Goal: Use online tool/utility: Utilize a website feature to perform a specific function

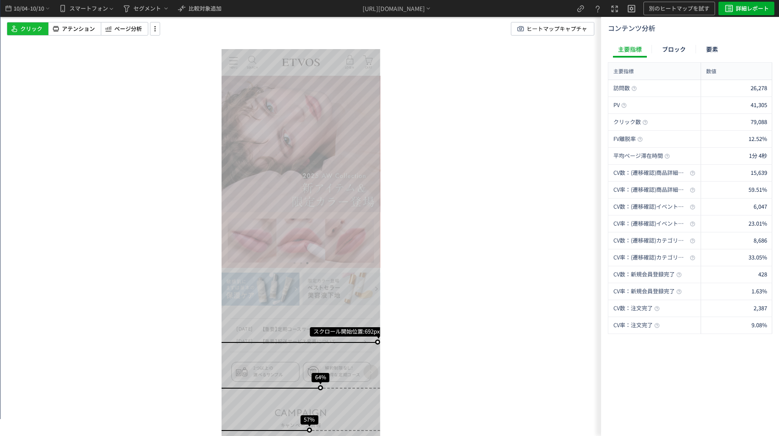
click at [467, 136] on div "スクロール開始位置:692px スクロール到達率 64% スクロール到達率 57% スクロール到達率 53% スクロール到達率 50% スクロール到達率 49…" at bounding box center [300, 218] width 601 height 436
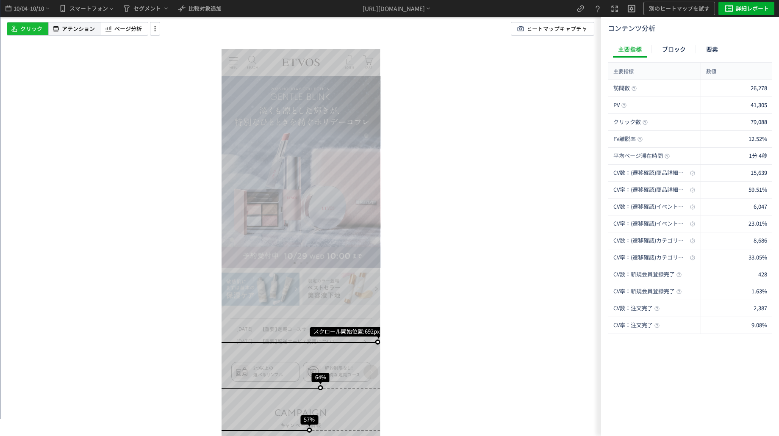
click at [81, 28] on span "アテンション" at bounding box center [78, 29] width 33 height 8
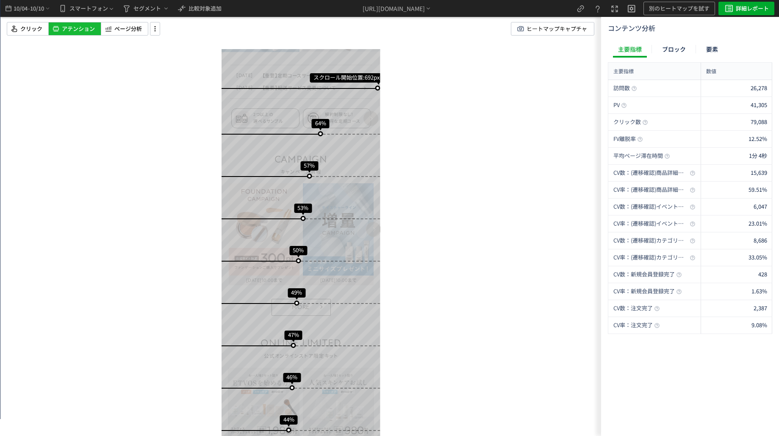
scroll to position [254, 0]
click at [152, 23] on div at bounding box center [155, 29] width 10 height 14
click at [128, 33] on span "ページ分析" at bounding box center [128, 29] width 28 height 8
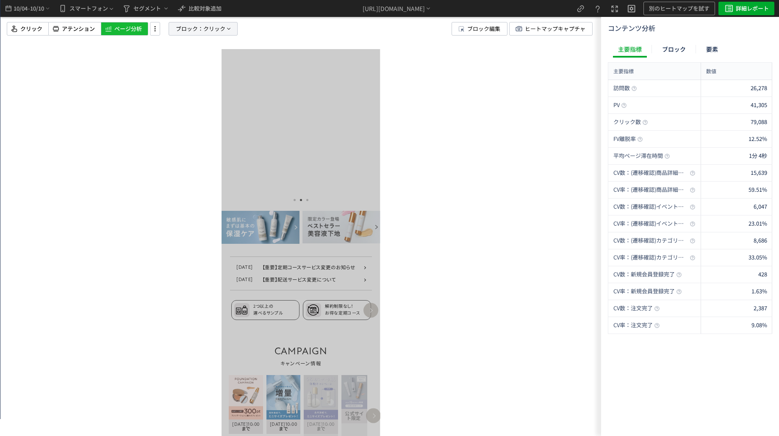
click at [204, 31] on span "クリック" at bounding box center [214, 28] width 22 height 13
click at [177, 76] on span "要素" at bounding box center [173, 73] width 13 height 8
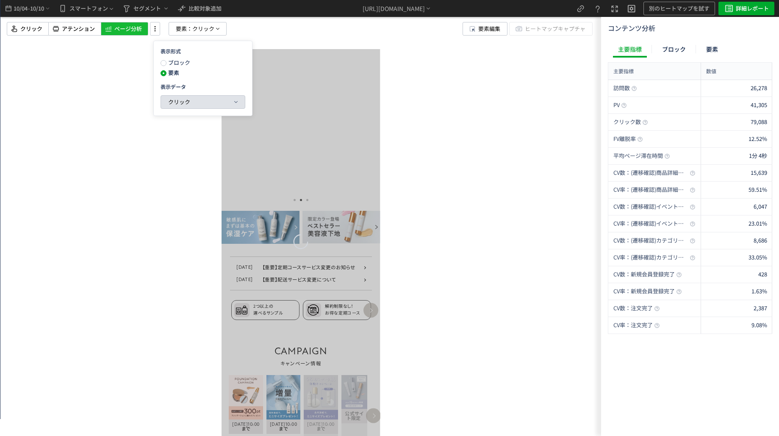
click at [218, 100] on button "クリック" at bounding box center [203, 102] width 84 height 13
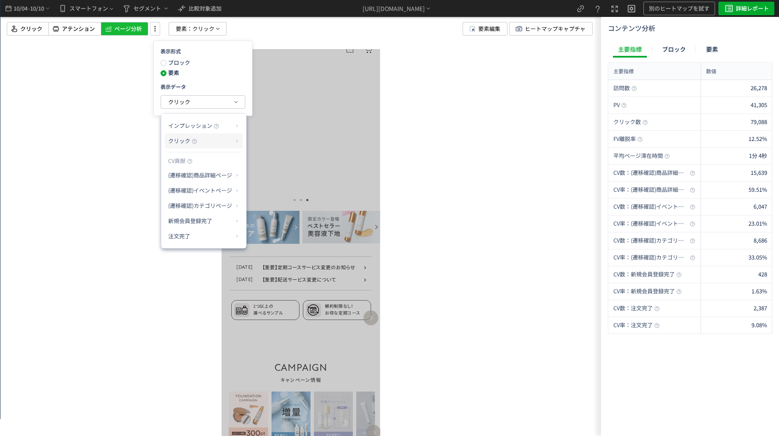
drag, startPoint x: 200, startPoint y: 135, endPoint x: 205, endPoint y: 138, distance: 5.7
click at [200, 136] on p "クリック" at bounding box center [200, 141] width 65 height 14
click at [276, 162] on li "クリック率" at bounding box center [270, 161] width 45 height 15
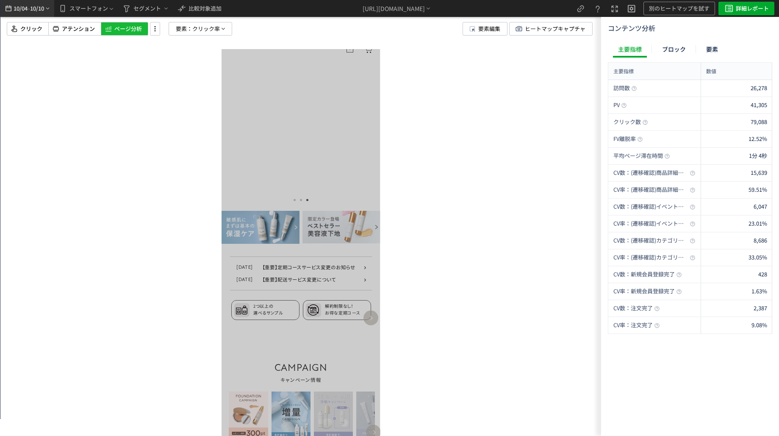
click at [38, 9] on span "10/10" at bounding box center [37, 8] width 14 height 17
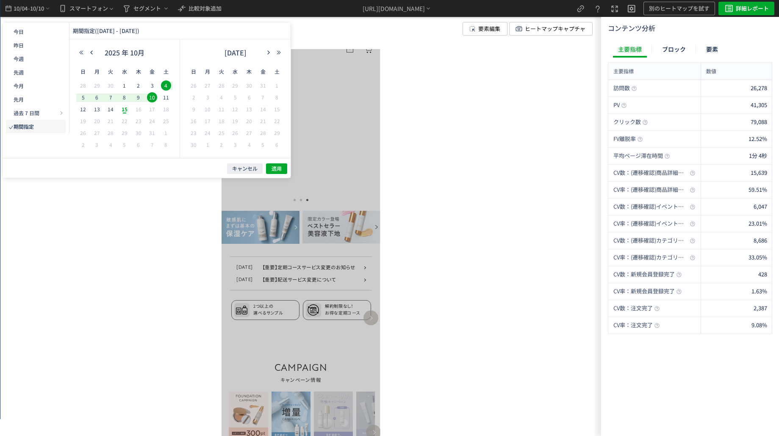
click at [146, 97] on div "10" at bounding box center [151, 98] width 12 height 8
click at [149, 97] on span "10" at bounding box center [152, 97] width 10 height 10
click at [271, 169] on button "適用" at bounding box center [276, 169] width 21 height 11
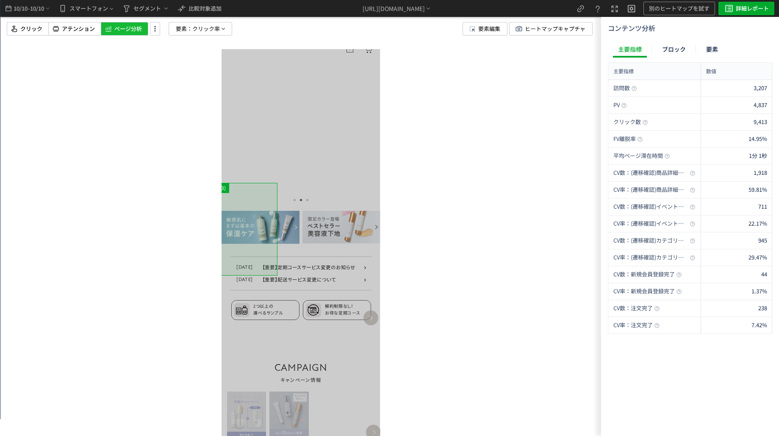
drag, startPoint x: 333, startPoint y: 275, endPoint x: 235, endPoint y: 255, distance: 99.4
click at [349, 392] on div at bounding box center [368, 438] width 39 height 93
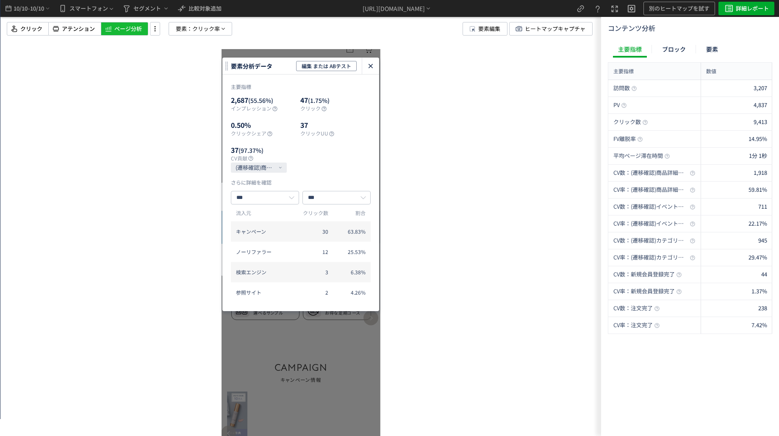
click at [373, 69] on icon "heatmap-click-data-modal" at bounding box center [371, 66] width 10 height 10
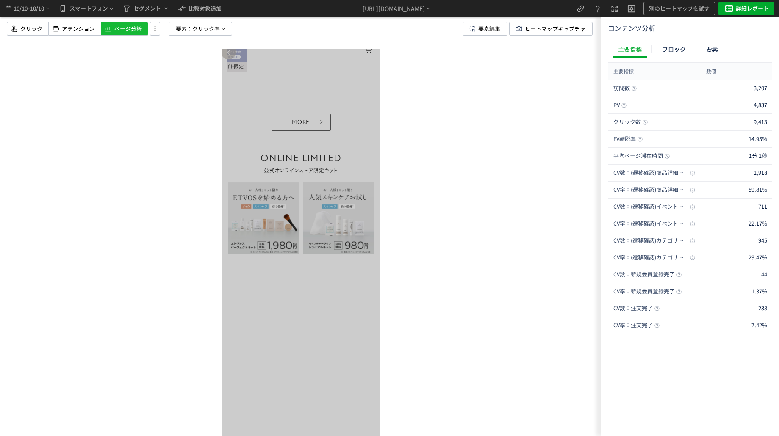
scroll to position [932, 0]
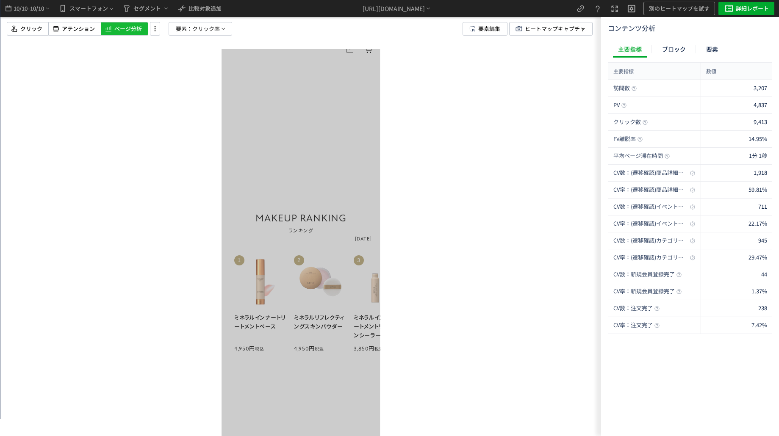
click at [481, 19] on div at bounding box center [300, 218] width 601 height 436
click at [481, 24] on span "要素編集" at bounding box center [489, 28] width 22 height 13
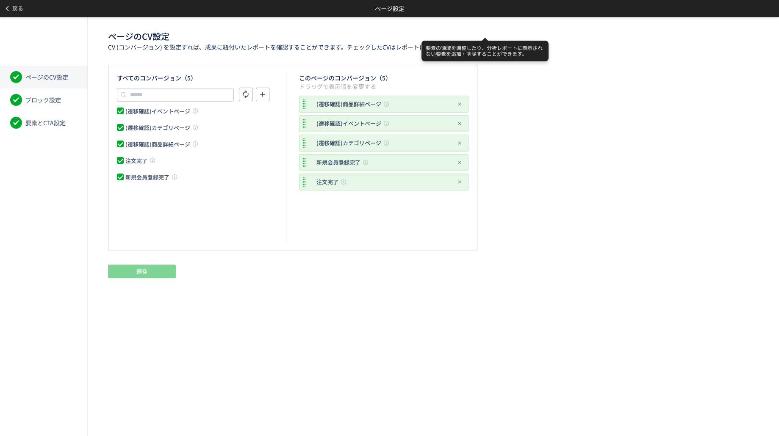
scroll to position [0, 0]
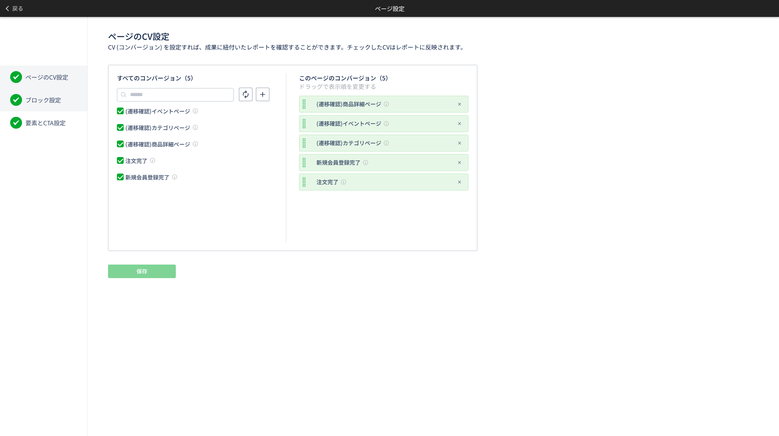
click at [38, 96] on span "ブロック設定" at bounding box center [43, 100] width 36 height 8
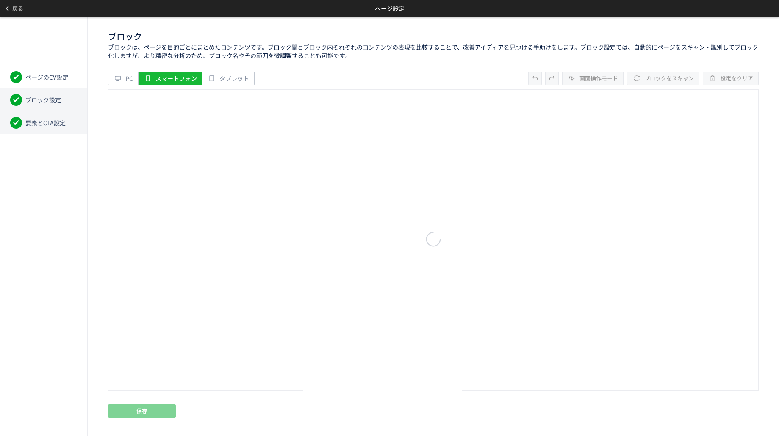
click at [34, 128] on li "要素とCTA設定" at bounding box center [43, 122] width 87 height 23
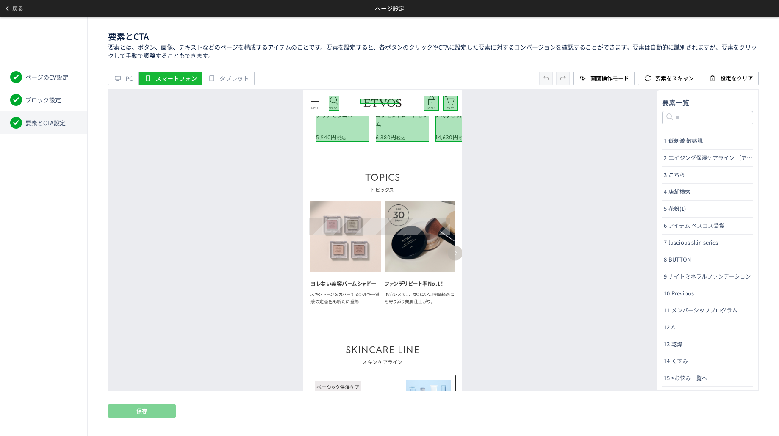
scroll to position [1017, 0]
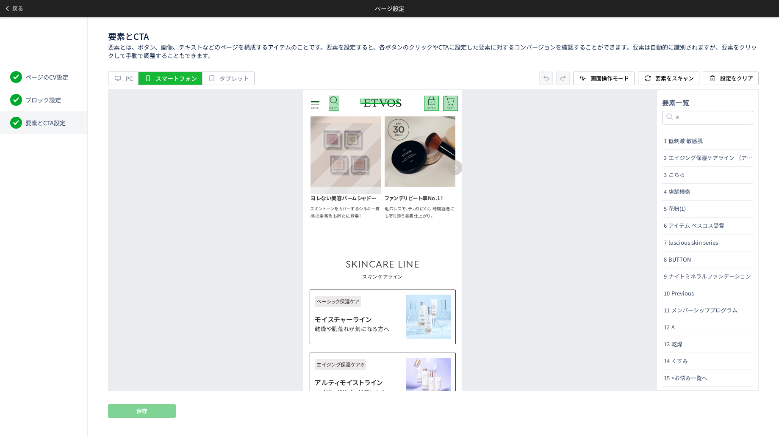
click at [339, 147] on img at bounding box center [346, 151] width 71 height 71
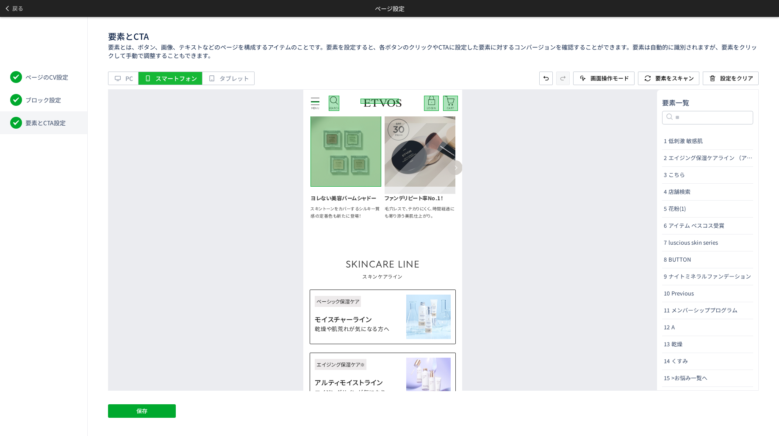
click at [420, 155] on img at bounding box center [420, 151] width 71 height 71
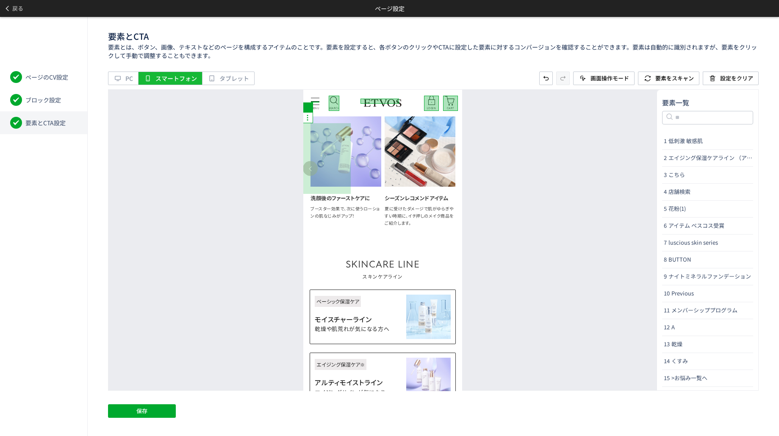
drag, startPoint x: 410, startPoint y: 159, endPoint x: 269, endPoint y: 149, distance: 140.6
click at [303, 149] on html "MENU MENU SEARCH よくある検索 パウダー ブラシ リップ お悩みから探す 日焼け 皮脂・テカリ クマ >お悩み一覧へ ラインから探す エイジン…" at bounding box center [382, 240] width 159 height 302
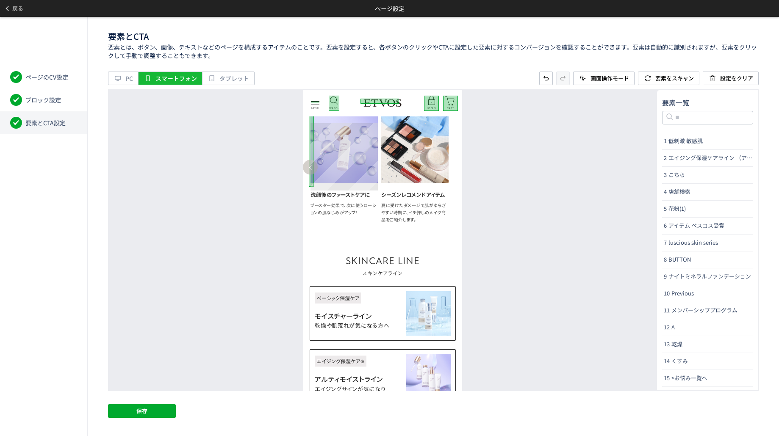
click at [360, 149] on img at bounding box center [344, 149] width 67 height 67
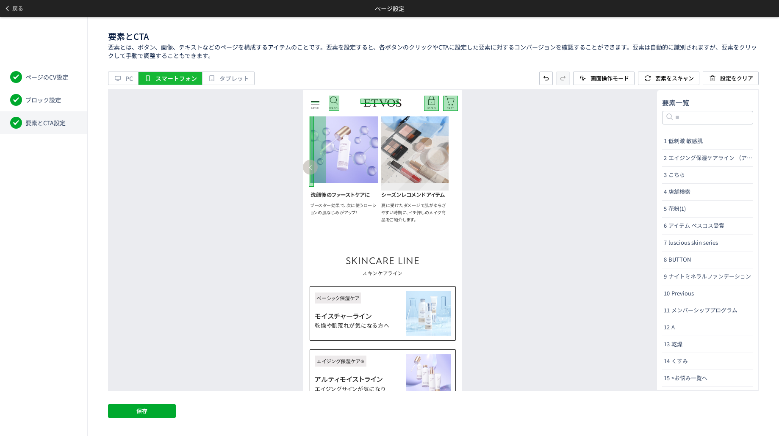
click at [414, 151] on img at bounding box center [414, 149] width 67 height 67
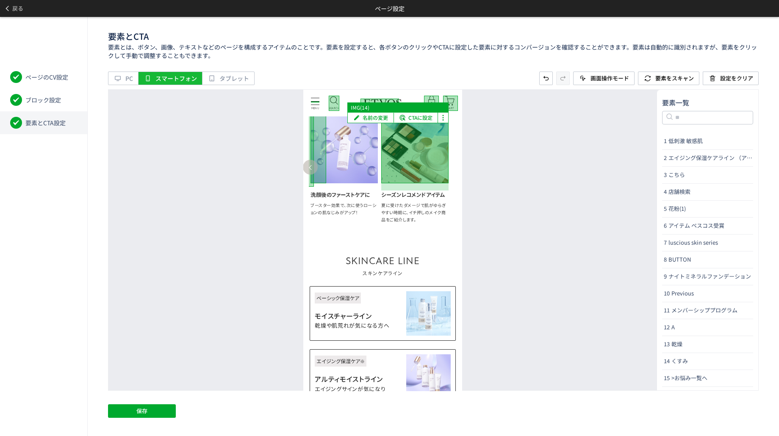
scroll to position [1009, 0]
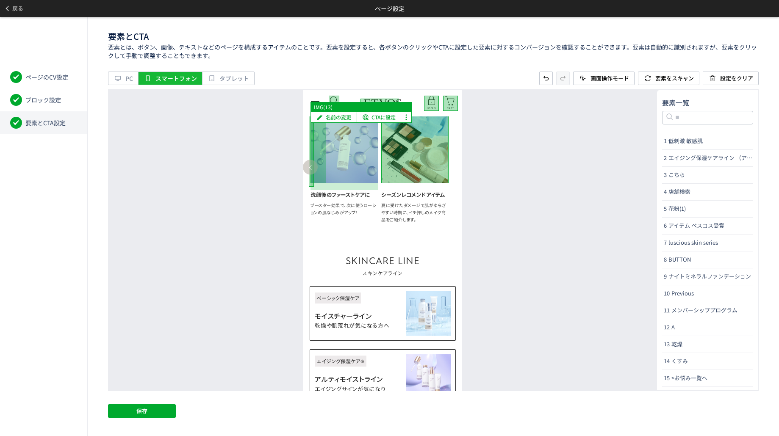
click at [378, 178] on img at bounding box center [344, 149] width 67 height 67
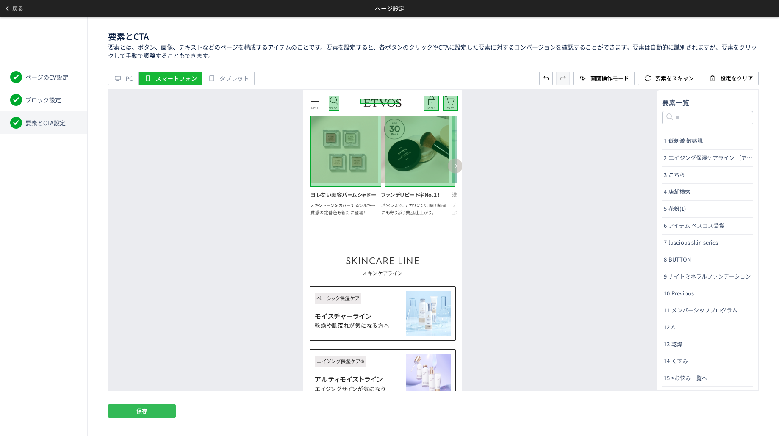
click at [138, 411] on span "保存" at bounding box center [141, 412] width 11 height 14
click at [6, 4] on span at bounding box center [8, 8] width 8 height 15
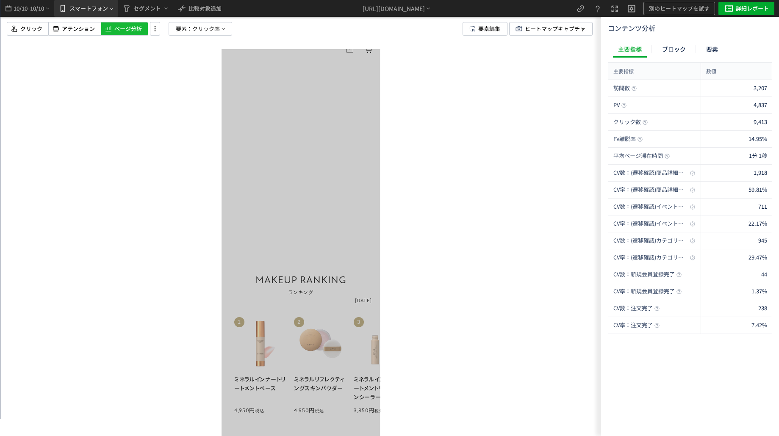
scroll to position [869, 0]
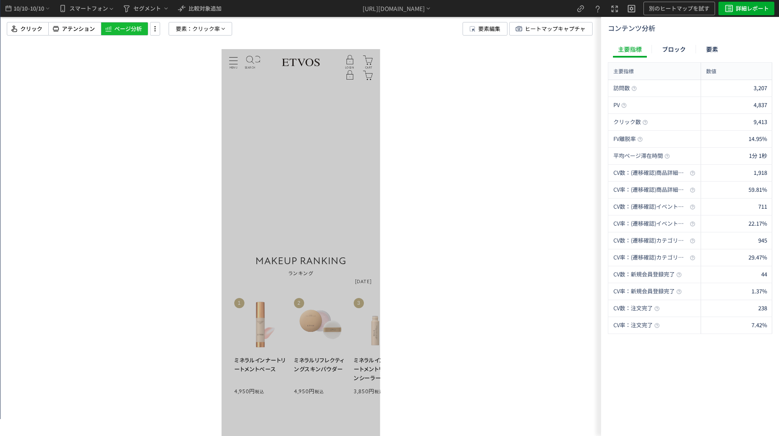
scroll to position [805, 0]
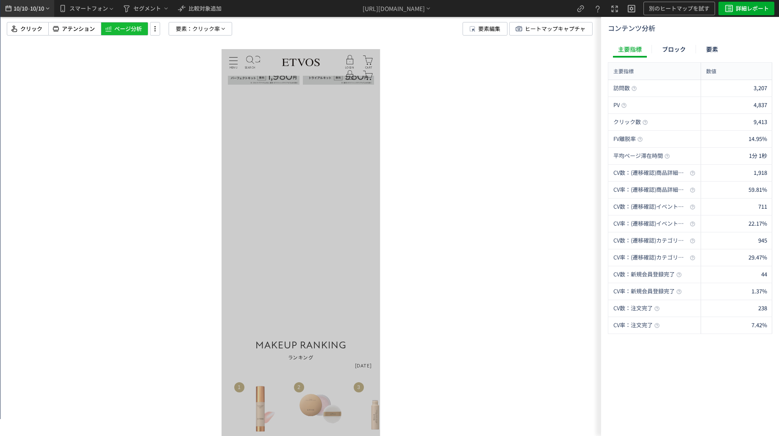
click at [22, 7] on span "10/10" at bounding box center [20, 8] width 14 height 17
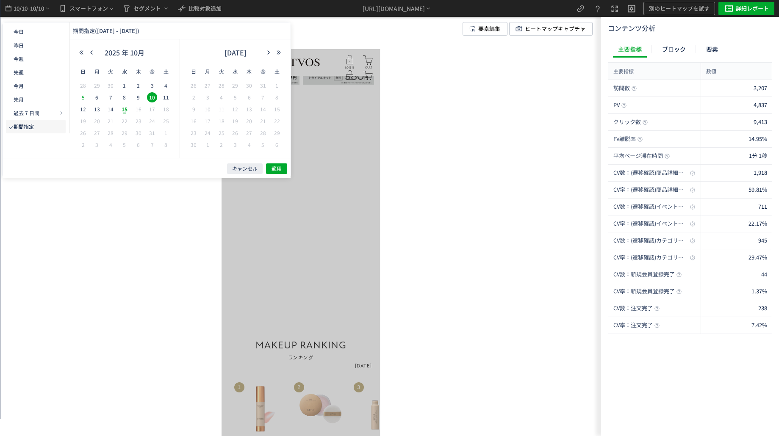
click at [84, 97] on span "5" at bounding box center [83, 97] width 10 height 10
click at [85, 108] on span "12" at bounding box center [83, 109] width 10 height 10
click at [98, 110] on span "13" at bounding box center [97, 109] width 10 height 10
click at [83, 95] on span "5" at bounding box center [83, 97] width 10 height 10
click at [270, 169] on button "適用" at bounding box center [276, 169] width 21 height 11
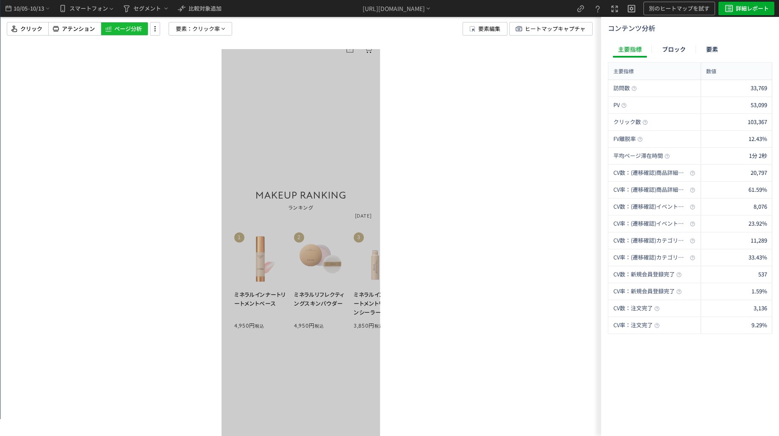
scroll to position [975, 0]
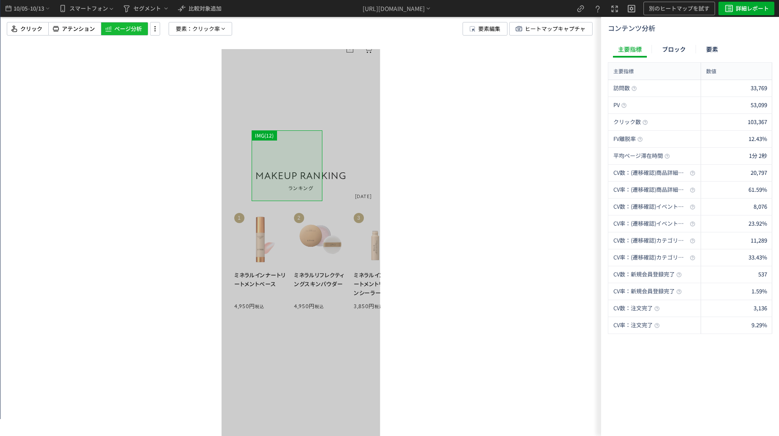
drag, startPoint x: 235, startPoint y: 170, endPoint x: 200, endPoint y: 162, distance: 36.6
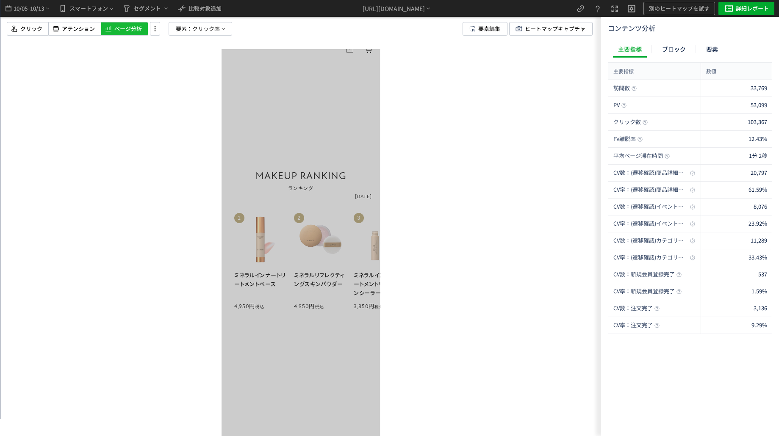
drag, startPoint x: 308, startPoint y: 189, endPoint x: 383, endPoint y: 208, distance: 77.8
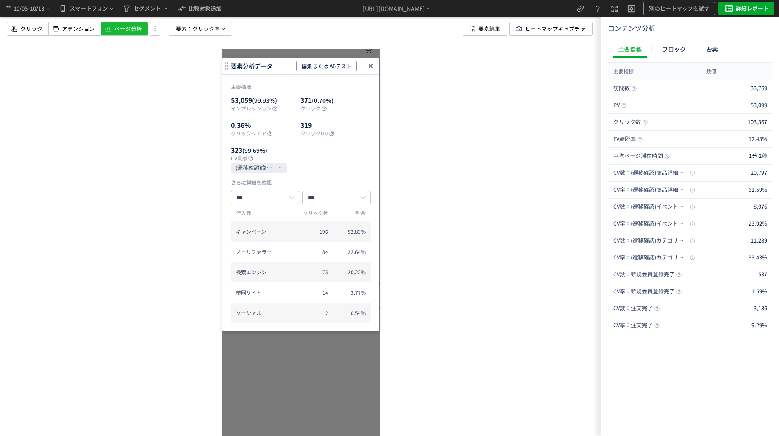
click at [368, 66] on icon "heatmap-click-data-modal" at bounding box center [371, 66] width 10 height 10
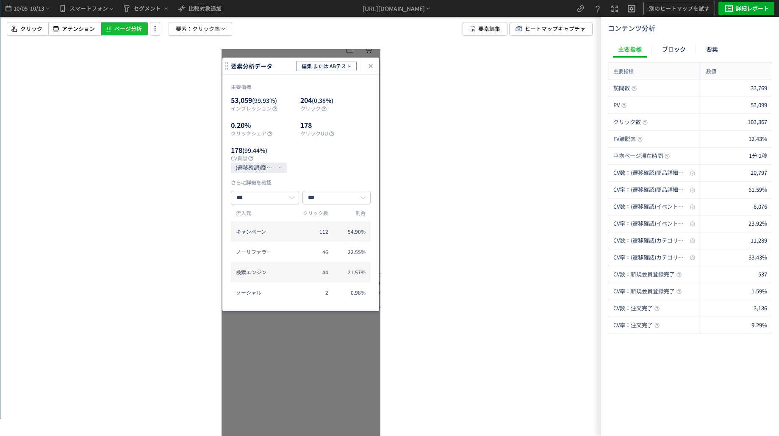
click at [370, 68] on icon "heatmap-click-data-modal" at bounding box center [371, 66] width 10 height 10
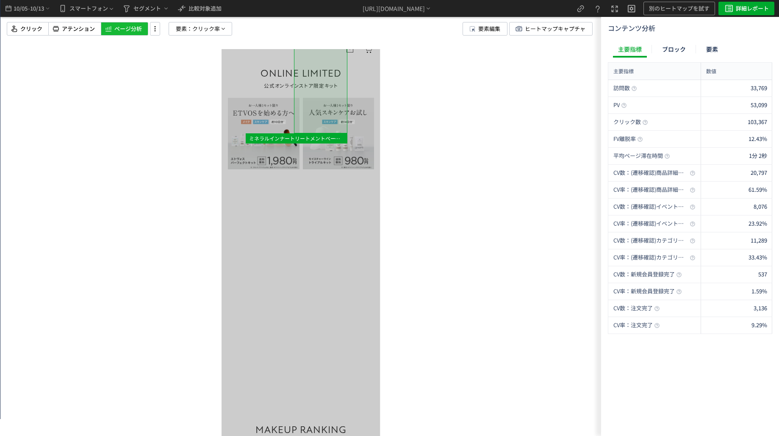
scroll to position [847, 0]
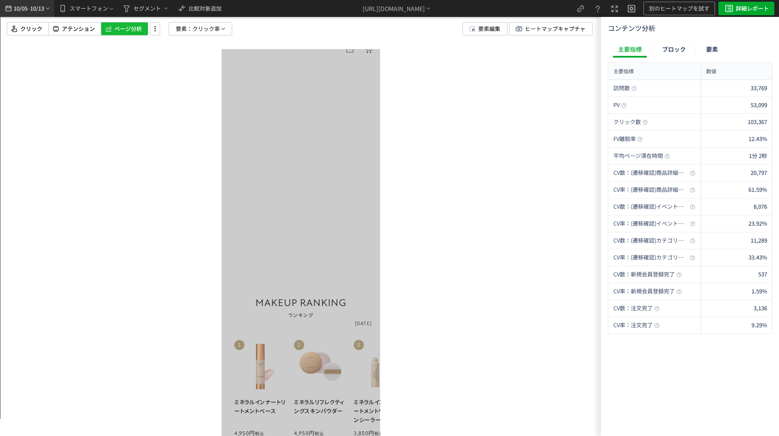
click at [37, 3] on span "10/13" at bounding box center [37, 8] width 14 height 17
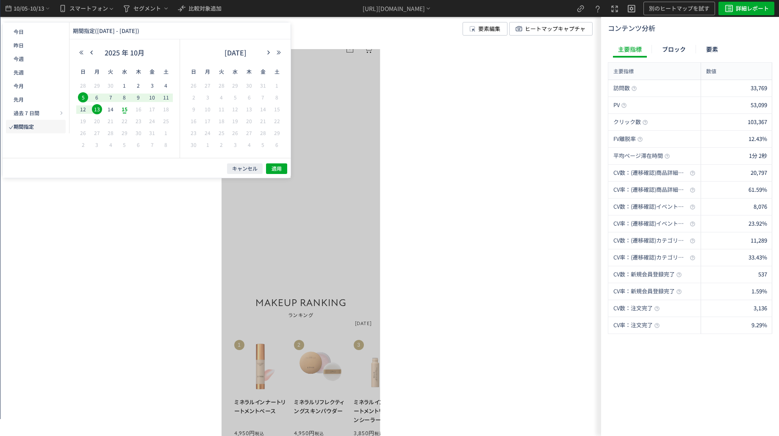
click at [97, 86] on span "29" at bounding box center [97, 86] width 10 height 10
click at [124, 83] on span "1" at bounding box center [124, 86] width 10 height 10
click at [81, 96] on span "5" at bounding box center [83, 97] width 10 height 10
click at [125, 84] on span "1" at bounding box center [124, 86] width 10 height 10
click at [274, 171] on span "適用" at bounding box center [277, 168] width 10 height 7
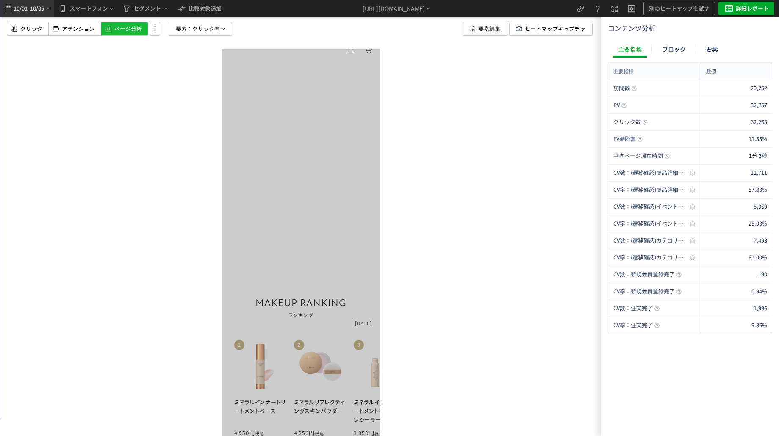
click at [24, 11] on span "10/01" at bounding box center [20, 8] width 14 height 17
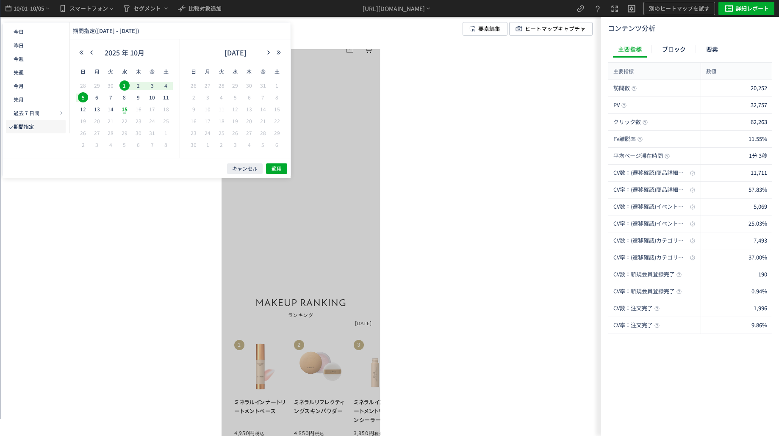
click at [125, 165] on div "キャンセル 適用" at bounding box center [147, 168] width 288 height 20
click at [98, 95] on span "6" at bounding box center [97, 97] width 10 height 10
click at [98, 108] on span "13" at bounding box center [97, 109] width 10 height 10
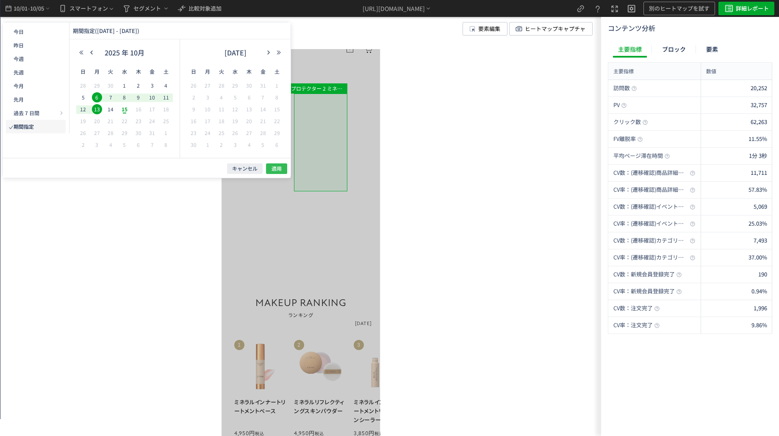
click at [272, 167] on span "適用" at bounding box center [277, 168] width 10 height 7
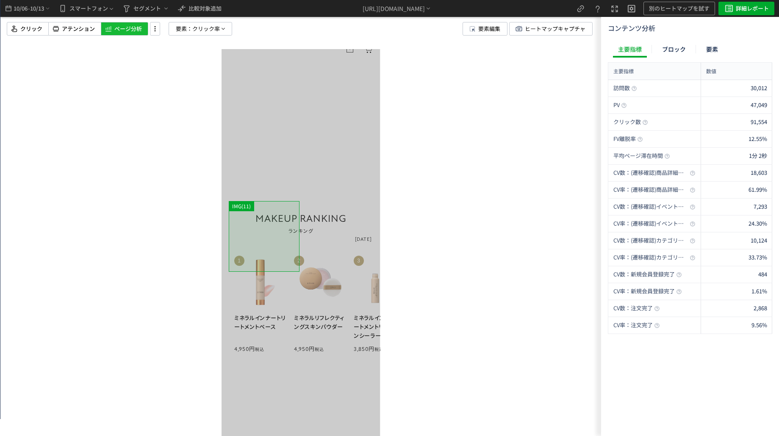
scroll to position [932, 0]
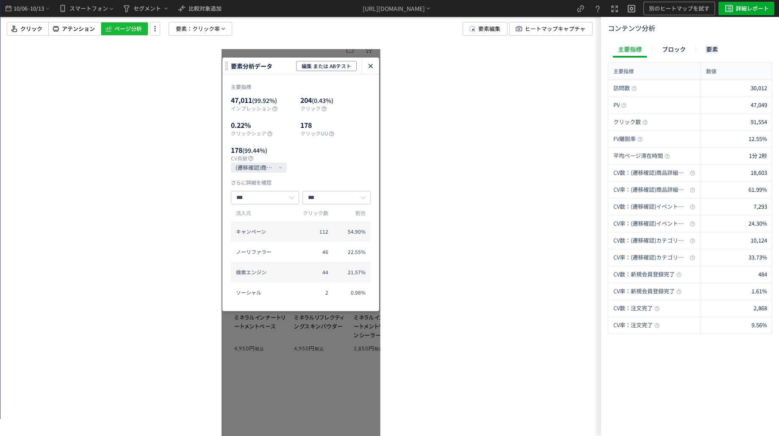
click at [376, 62] on div "heatmap-click-data-modal" at bounding box center [370, 66] width 17 height 17
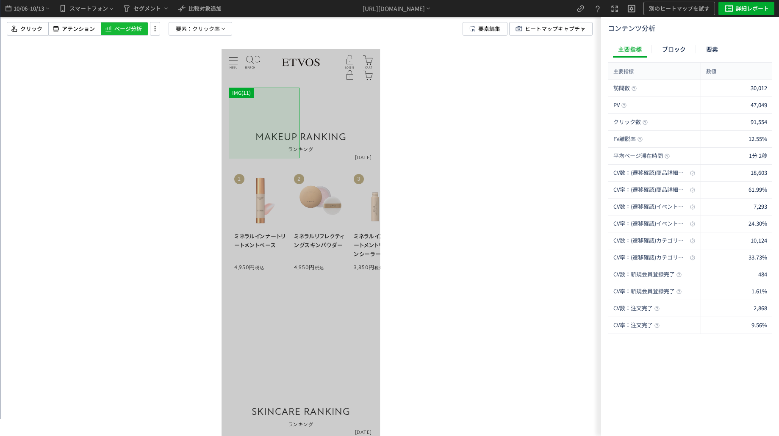
scroll to position [1017, 0]
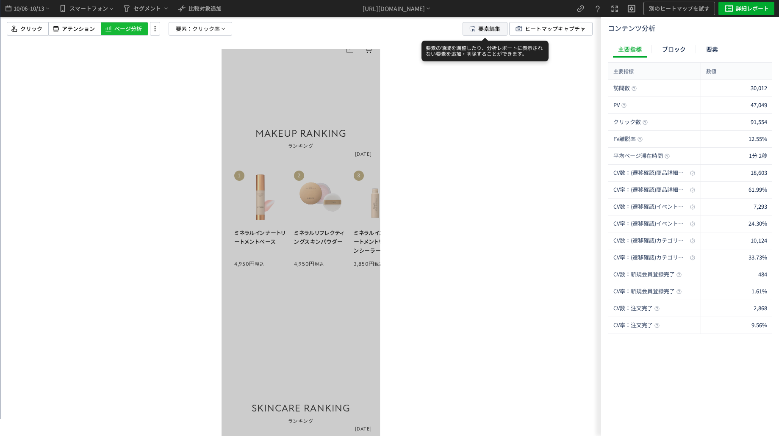
click at [497, 31] on span "要素編集" at bounding box center [489, 28] width 22 height 13
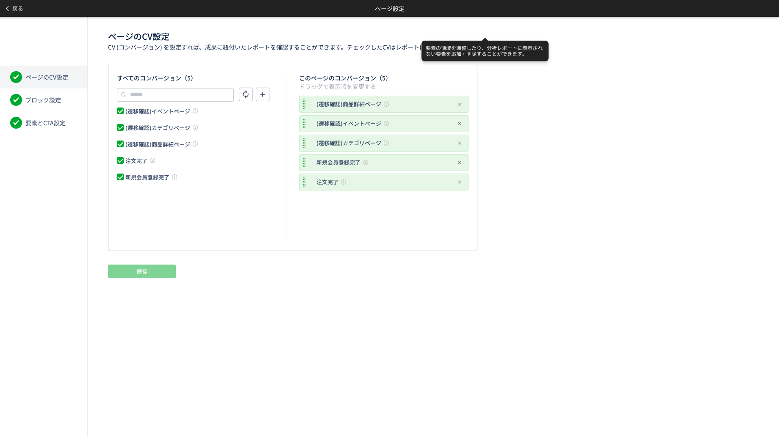
scroll to position [0, 0]
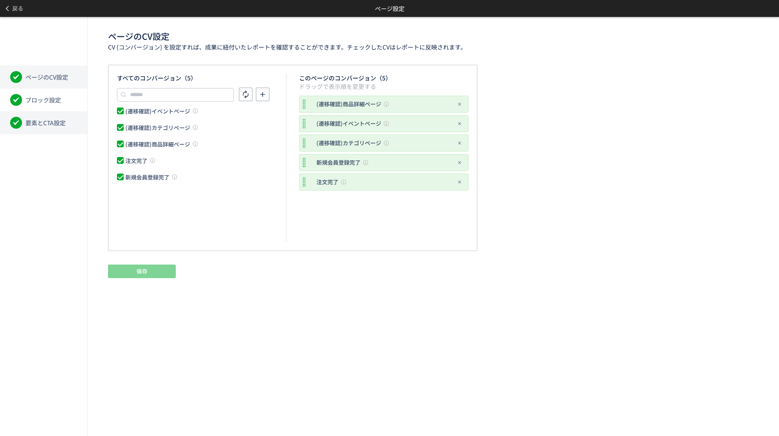
click at [50, 125] on span "要素とCTA設定" at bounding box center [45, 123] width 40 height 8
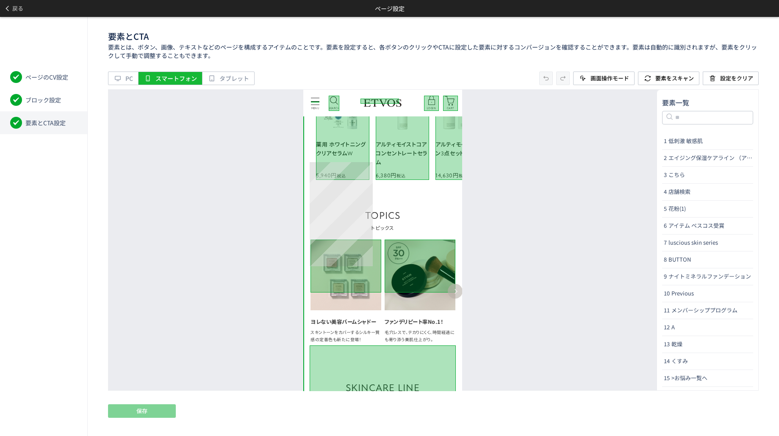
scroll to position [975, 0]
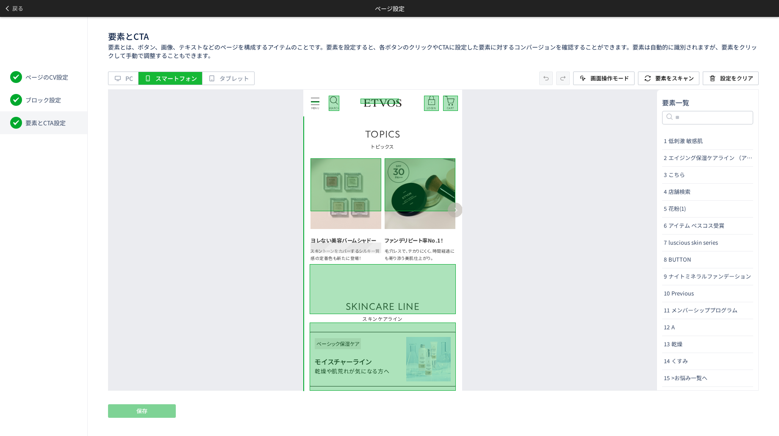
click at [358, 244] on b "ヨレない美容バームシャドー" at bounding box center [346, 240] width 71 height 11
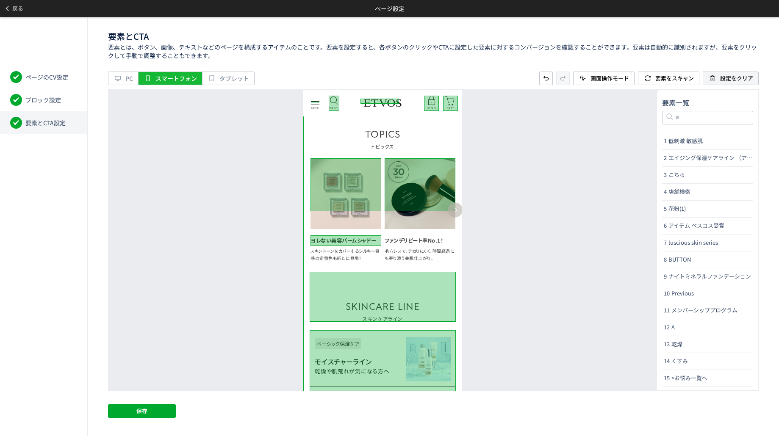
click at [710, 77] on use at bounding box center [713, 78] width 6 height 6
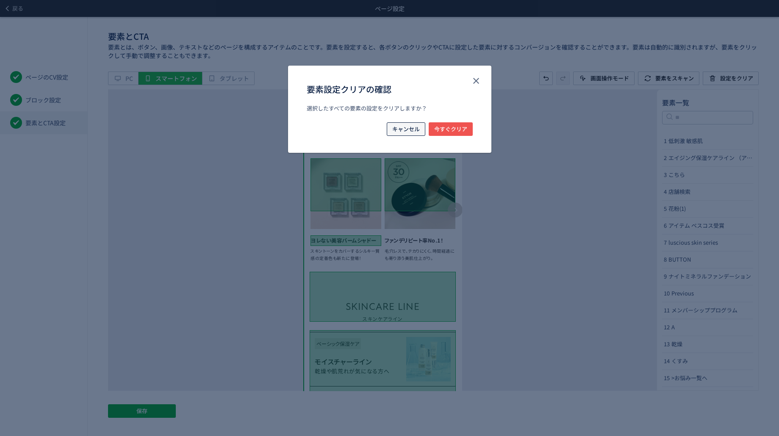
click at [394, 132] on span "キャンセル" at bounding box center [406, 129] width 28 height 14
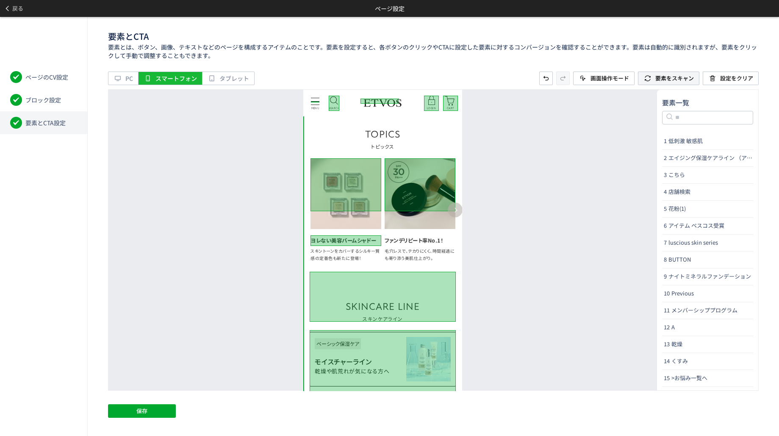
click at [667, 77] on span "要素をスキャン" at bounding box center [674, 78] width 39 height 8
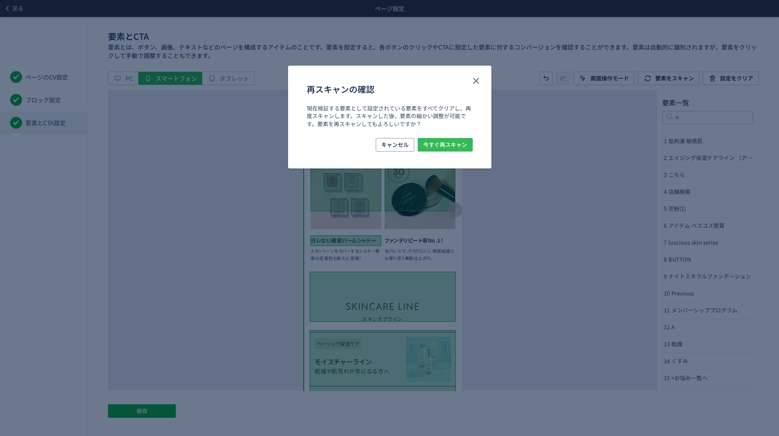
click at [463, 149] on span "今すぐ再スキャン" at bounding box center [445, 145] width 44 height 14
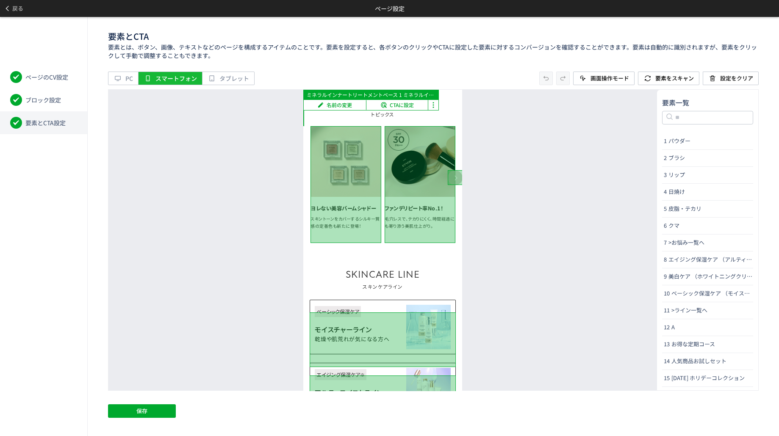
scroll to position [1017, 0]
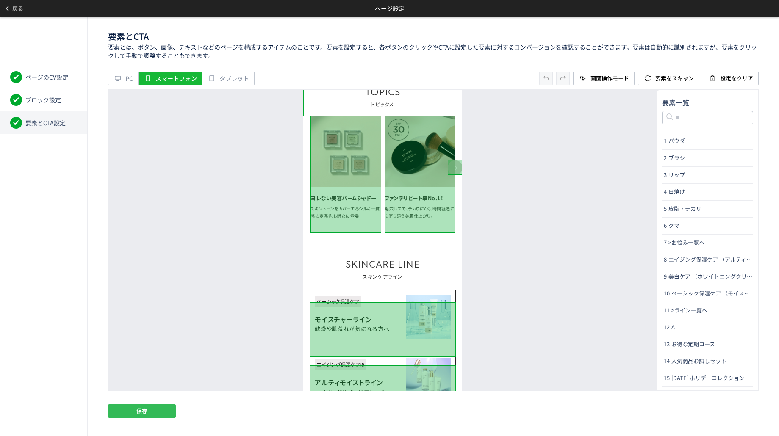
click at [171, 407] on button "保存" at bounding box center [142, 412] width 68 height 14
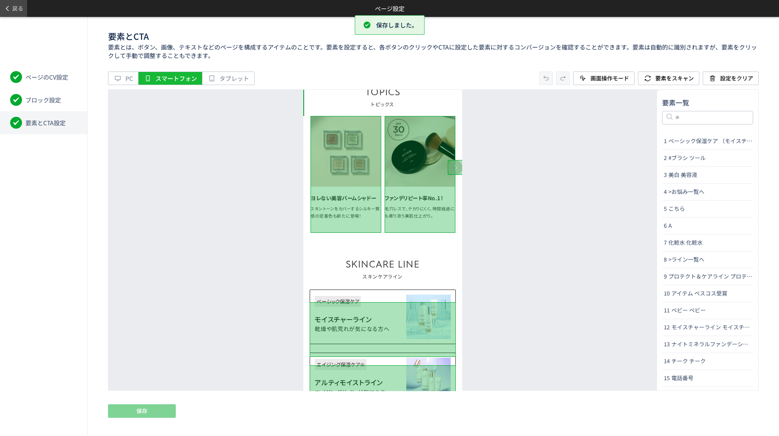
click at [14, 2] on span "戻る" at bounding box center [17, 9] width 11 height 14
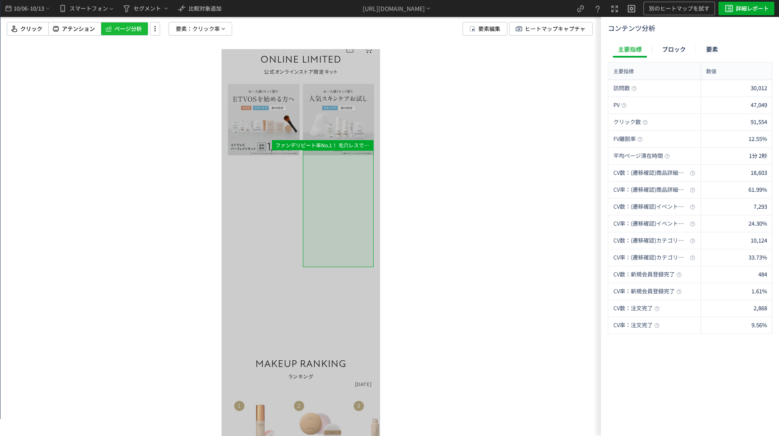
scroll to position [955, 0]
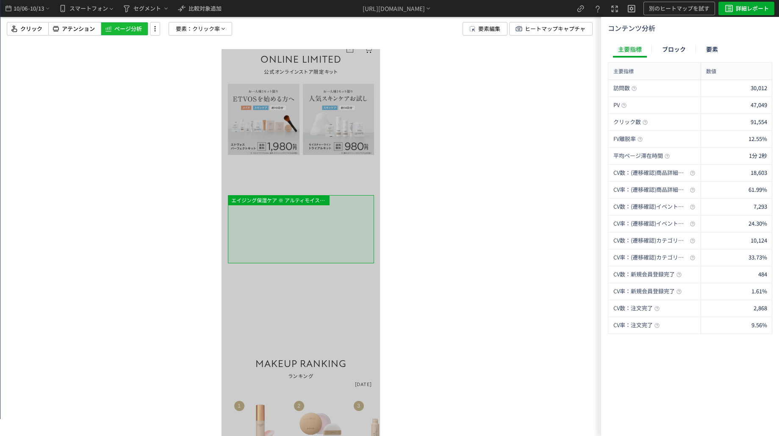
drag, startPoint x: 323, startPoint y: 239, endPoint x: 235, endPoint y: 238, distance: 87.7
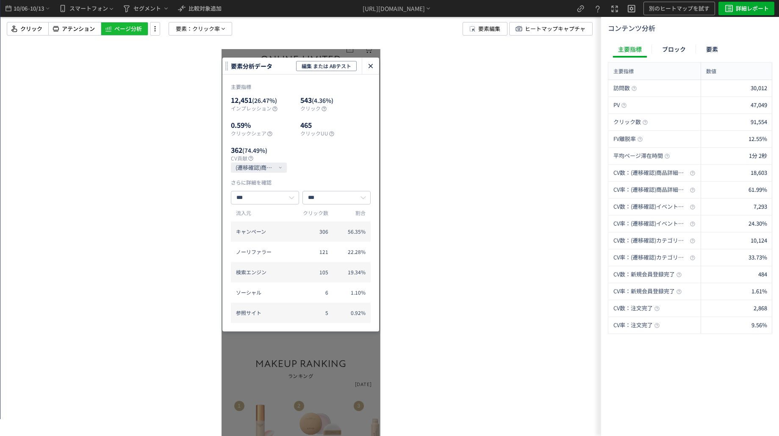
click at [374, 64] on icon "heatmap-click-data-modal" at bounding box center [371, 66] width 10 height 10
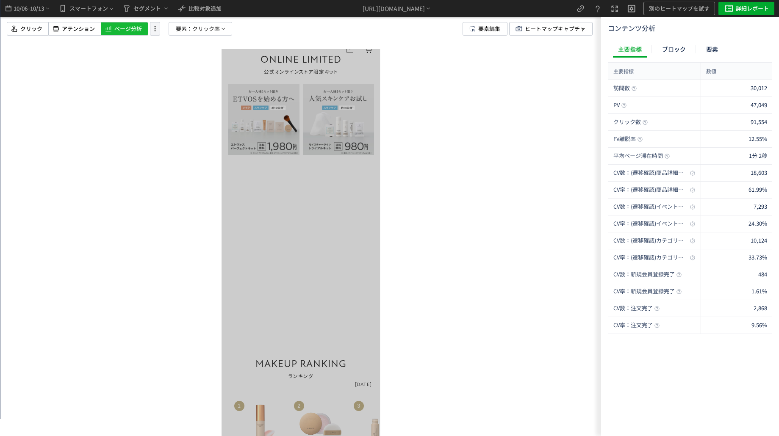
click at [152, 28] on icon at bounding box center [155, 28] width 10 height 9
click at [169, 79] on li "ヒートマップ更新" at bounding box center [189, 79] width 71 height 14
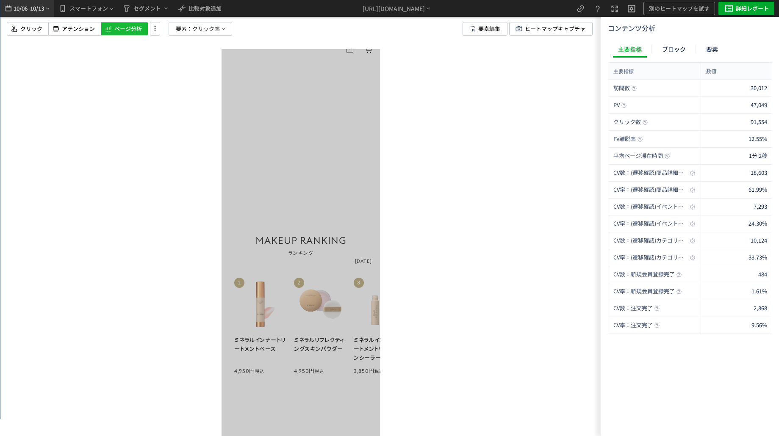
click at [38, 12] on span "10/13" at bounding box center [37, 8] width 14 height 17
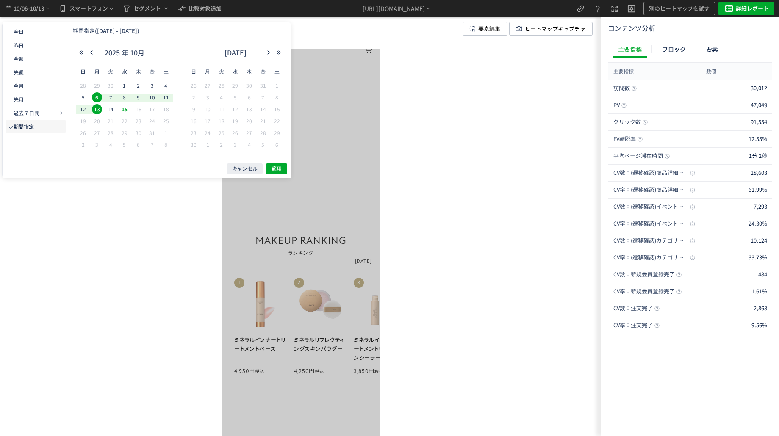
click at [98, 97] on span "6" at bounding box center [97, 97] width 10 height 10
click at [96, 109] on span "13" at bounding box center [97, 109] width 10 height 10
click at [95, 97] on span "6" at bounding box center [97, 97] width 10 height 10
click at [96, 106] on span "13" at bounding box center [97, 109] width 10 height 10
click at [86, 99] on span "5" at bounding box center [83, 97] width 10 height 10
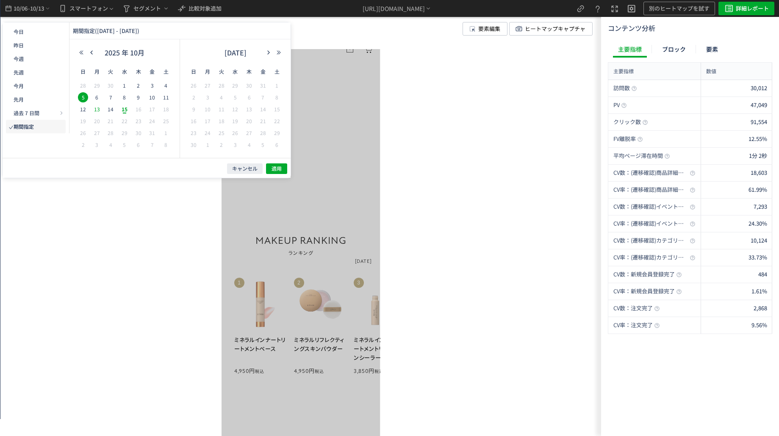
click at [95, 106] on span "13" at bounding box center [97, 109] width 10 height 10
click at [275, 170] on span "適用" at bounding box center [277, 168] width 10 height 7
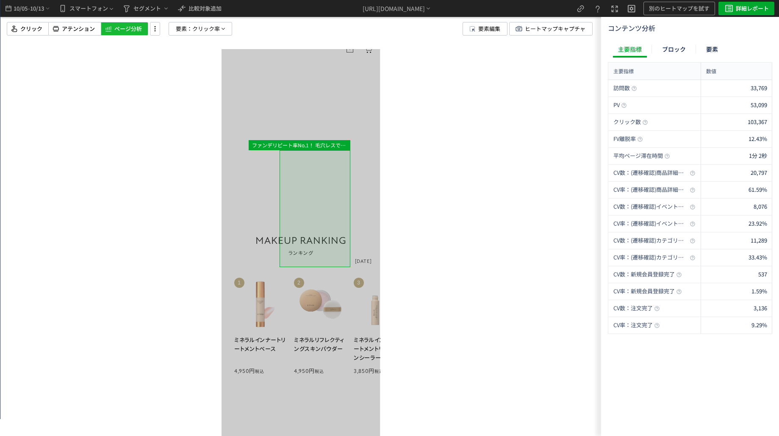
drag, startPoint x: 316, startPoint y: 181, endPoint x: 212, endPoint y: 164, distance: 105.6
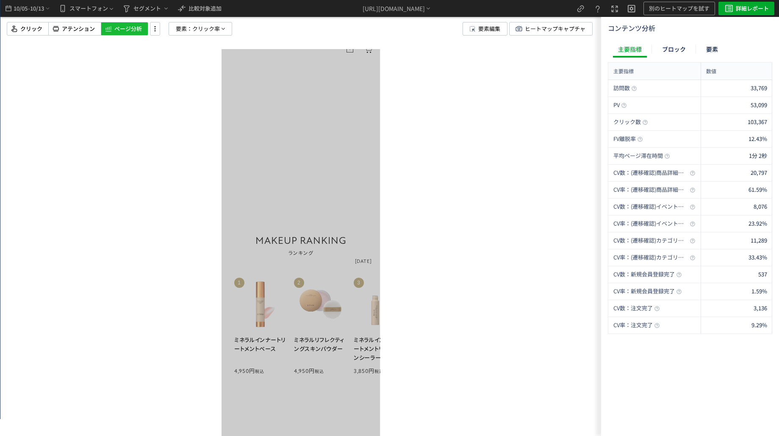
drag, startPoint x: 615, startPoint y: 269, endPoint x: 370, endPoint y: 212, distance: 251.0
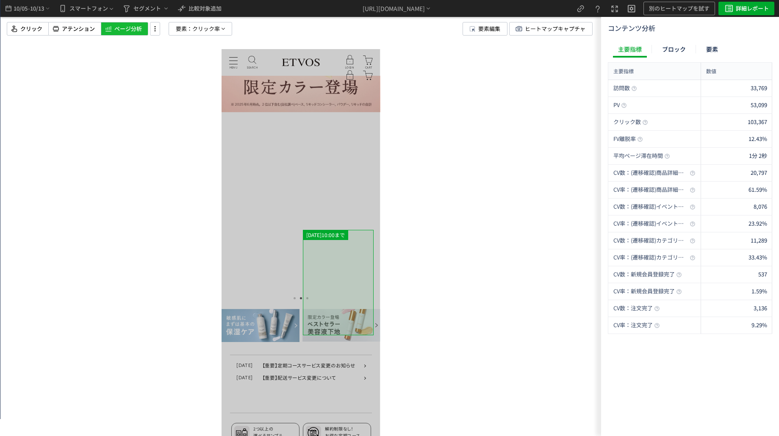
scroll to position [150, 0]
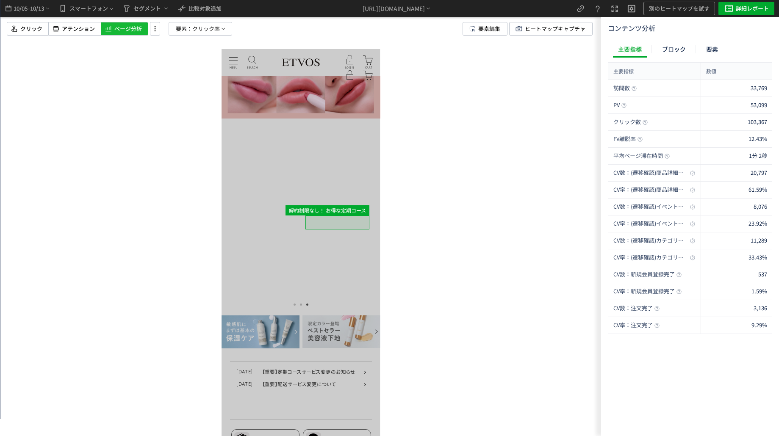
drag, startPoint x: 314, startPoint y: 222, endPoint x: 183, endPoint y: 191, distance: 133.8
click at [221, 191] on html "MENU MENU SEARCH よくある検索 パウダー ブラシ リップ お悩みから探す 日焼け 皮脂・テカリ クマ >お悩み一覧へ ラインから探す エイジン…" at bounding box center [300, 93] width 159 height 387
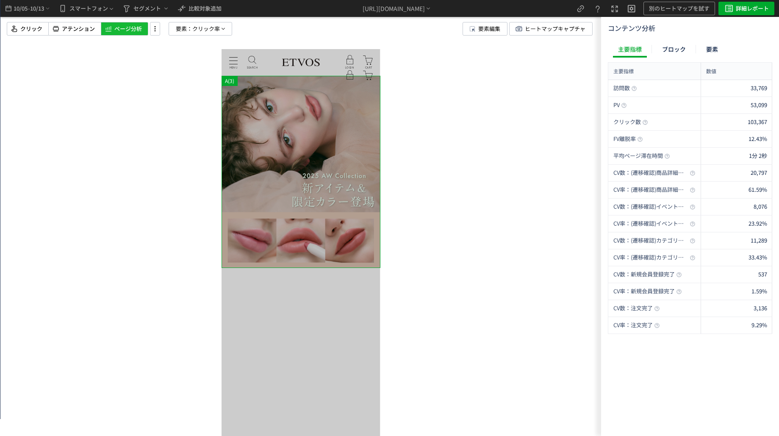
scroll to position [42, 0]
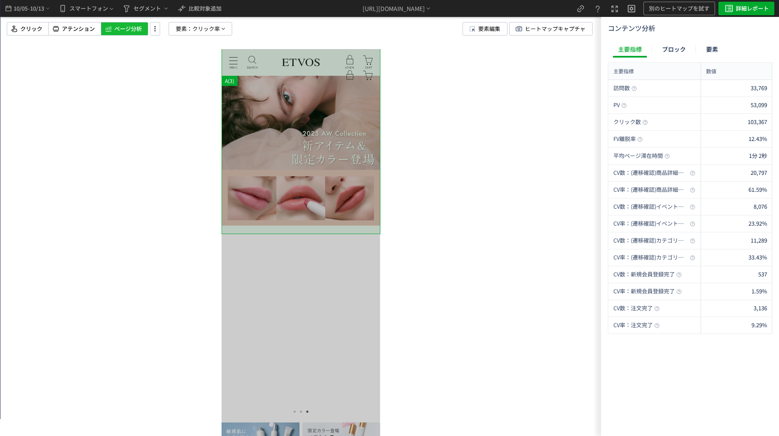
drag, startPoint x: 287, startPoint y: 216, endPoint x: 386, endPoint y: 243, distance: 102.8
click at [380, 243] on html "MENU MENU SEARCH よくある検索 パウダー ブラシ リップ お悩みから探す 日焼け 皮脂・テカリ クマ >お悩み一覧へ ラインから探す エイジン…" at bounding box center [300, 200] width 159 height 387
drag, startPoint x: 329, startPoint y: 165, endPoint x: 348, endPoint y: 166, distance: 18.7
click at [348, 226] on div at bounding box center [300, 322] width 159 height 192
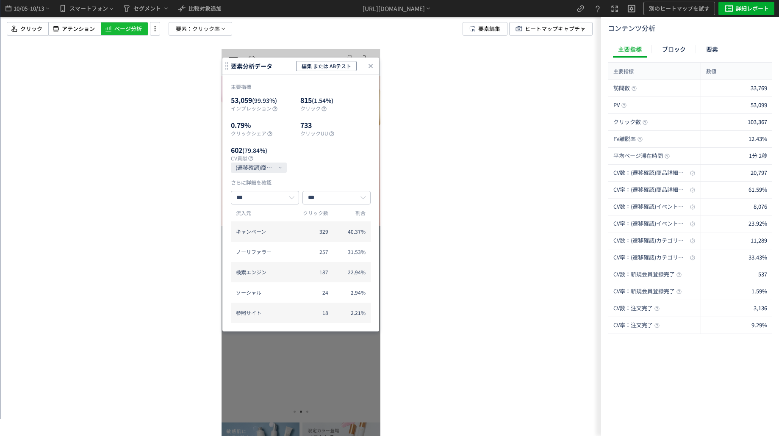
click at [371, 68] on icon "heatmap-click-data-modal" at bounding box center [371, 66] width 10 height 10
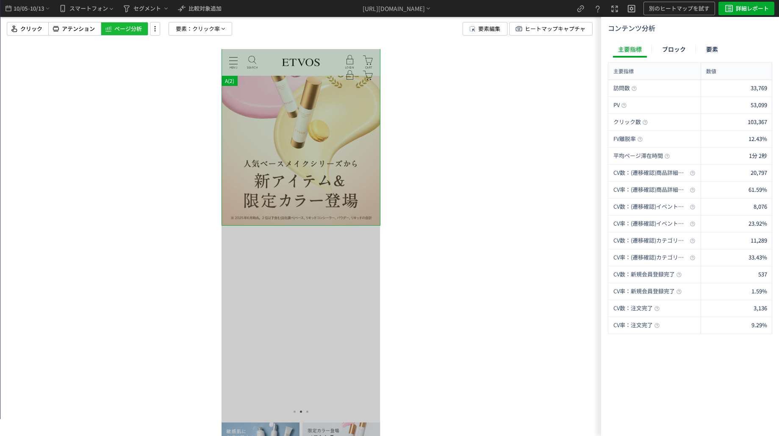
drag, startPoint x: 236, startPoint y: 131, endPoint x: 319, endPoint y: 142, distance: 83.5
click at [319, 226] on div at bounding box center [300, 322] width 159 height 192
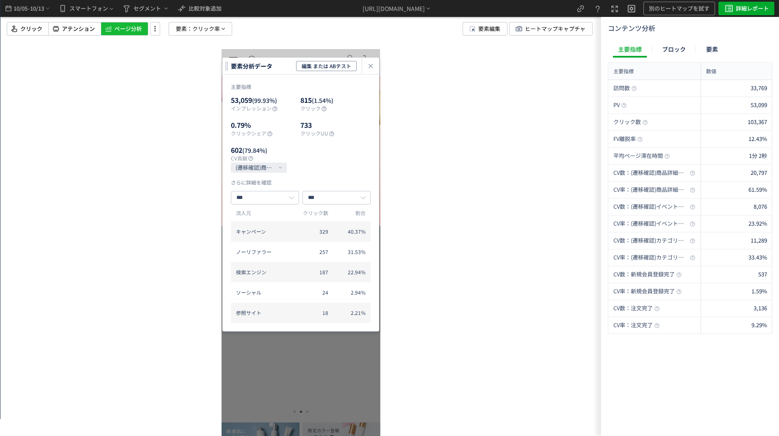
click at [367, 68] on icon "heatmap-click-data-modal" at bounding box center [371, 66] width 10 height 10
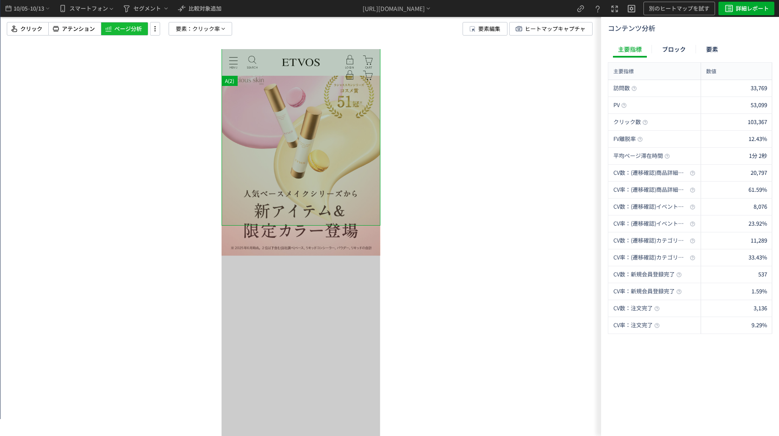
scroll to position [0, 0]
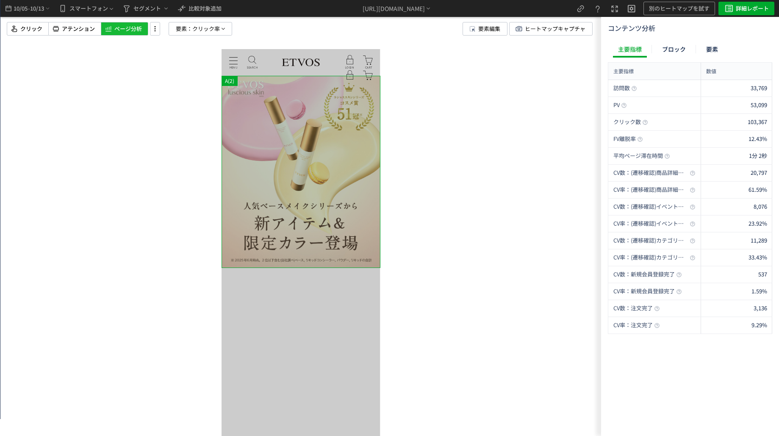
drag, startPoint x: 490, startPoint y: 211, endPoint x: 535, endPoint y: 225, distance: 46.4
click at [380, 225] on html "MENU MENU SEARCH よくある検索 パウダー ブラシ リップ お悩みから探す 日焼け 皮脂・テカリ クマ >お悩み一覧へ ラインから探す エイジン…" at bounding box center [300, 242] width 159 height 387
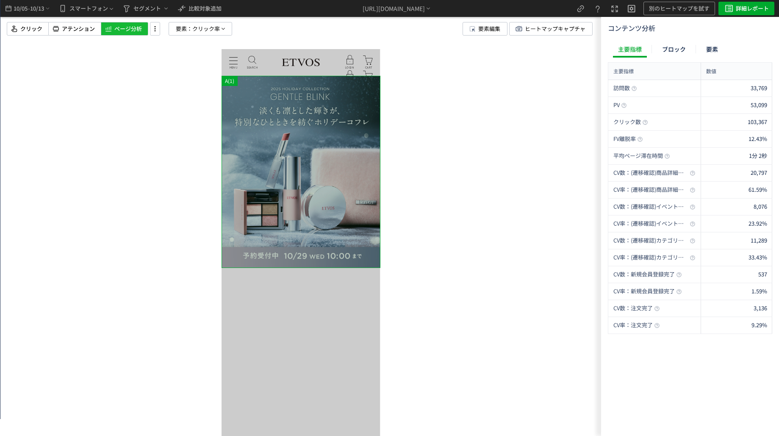
click at [253, 268] on div at bounding box center [300, 364] width 159 height 192
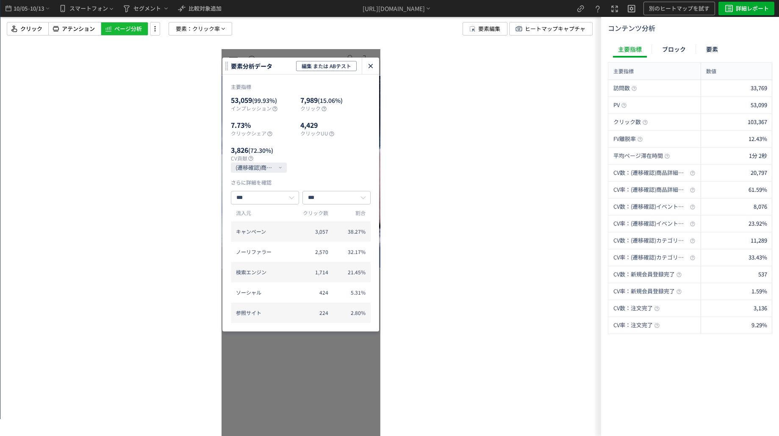
click at [369, 62] on icon "heatmap-click-data-modal" at bounding box center [371, 66] width 10 height 10
